Goal: Go to known website: Access a specific website the user already knows

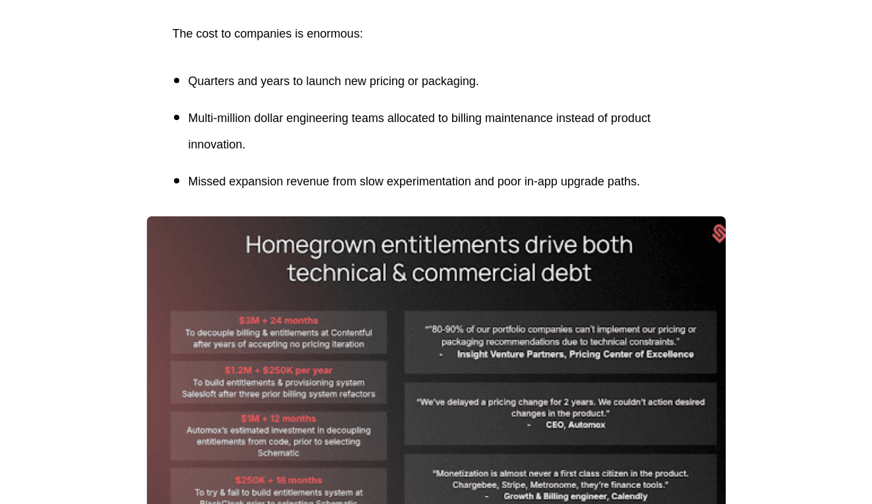
scroll to position [594, 0]
